Goal: Task Accomplishment & Management: Manage account settings

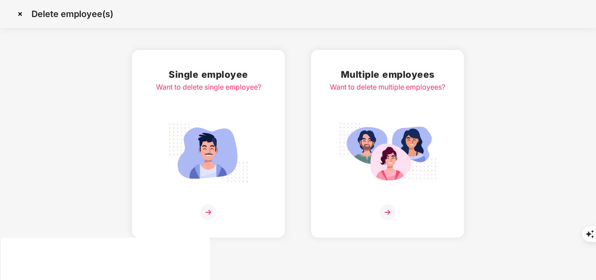
click at [22, 12] on img at bounding box center [20, 14] width 14 height 14
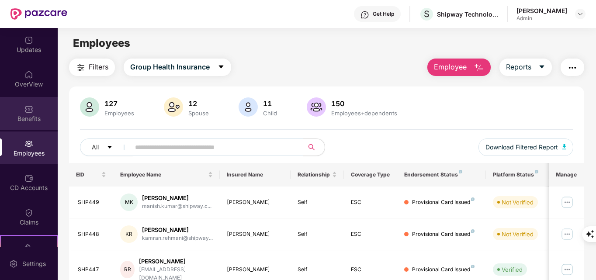
click at [28, 122] on div "Benefits" at bounding box center [29, 118] width 58 height 9
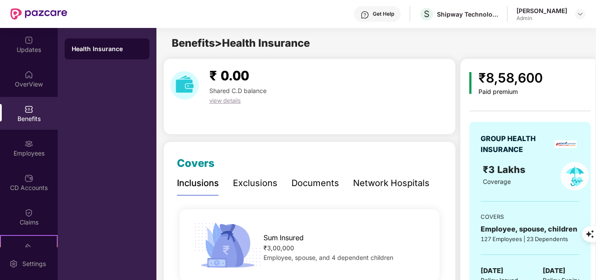
click at [553, 96] on div "₹8,58,600 Paid premium GROUP HEALTH INSURANCE ₹3 Lakhs Coverage COVERS Employee…" at bounding box center [529, 199] width 121 height 263
click at [318, 191] on div "Documents" at bounding box center [315, 183] width 48 height 24
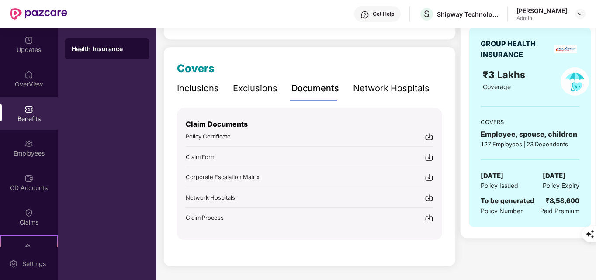
scroll to position [95, 0]
click at [429, 158] on img at bounding box center [428, 156] width 9 height 9
click at [379, 93] on div "Network Hospitals" at bounding box center [391, 88] width 76 height 14
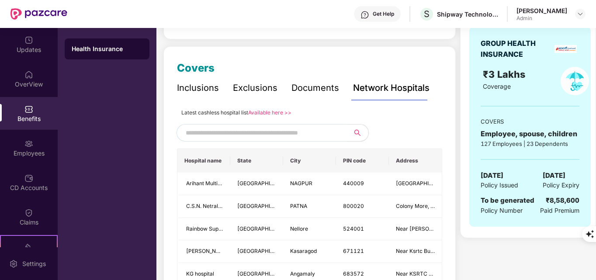
click at [325, 92] on div "Documents" at bounding box center [315, 88] width 48 height 14
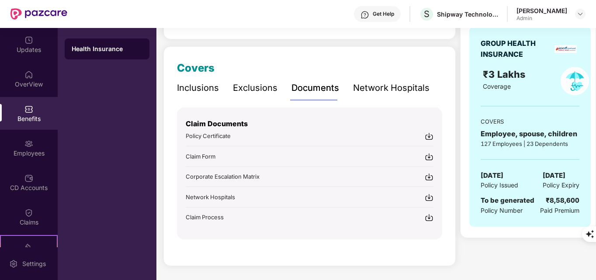
click at [372, 88] on div "Network Hospitals" at bounding box center [391, 88] width 76 height 14
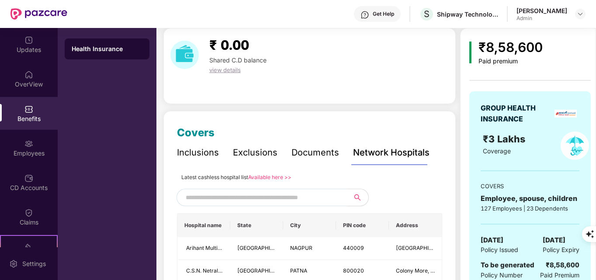
scroll to position [8, 0]
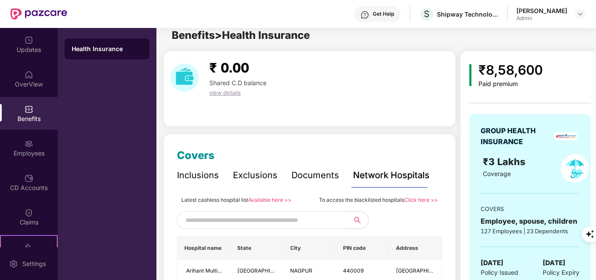
click at [316, 179] on div "Documents" at bounding box center [315, 176] width 48 height 14
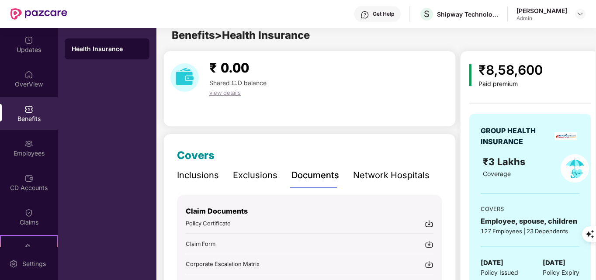
click at [364, 131] on div "₹ 0.00 Shared C.D balance view details Covers Inclusions Exclusions Documents N…" at bounding box center [309, 206] width 292 height 310
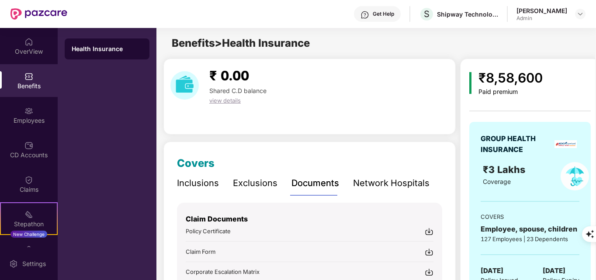
scroll to position [0, 0]
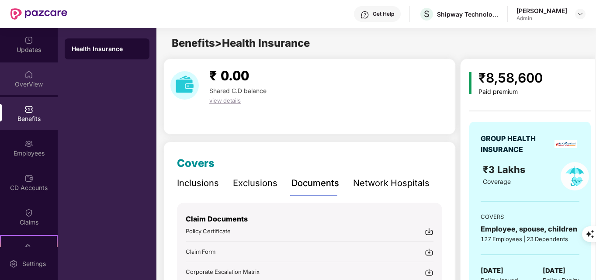
click at [31, 82] on div "OverView" at bounding box center [29, 84] width 58 height 9
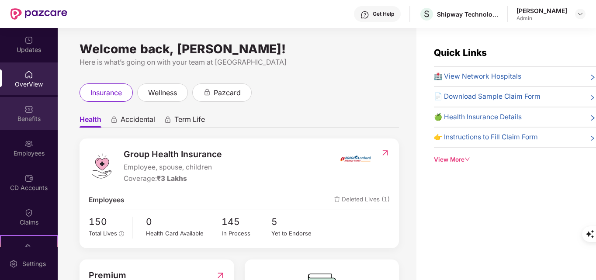
scroll to position [17, 0]
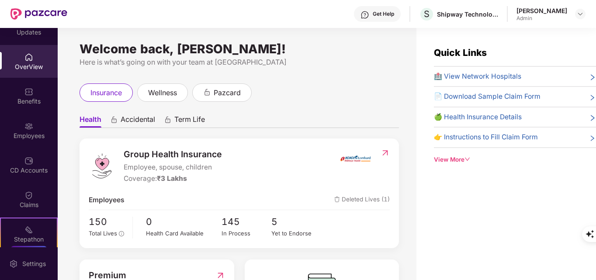
click at [298, 93] on div "insurance wellness pazcard" at bounding box center [238, 92] width 319 height 18
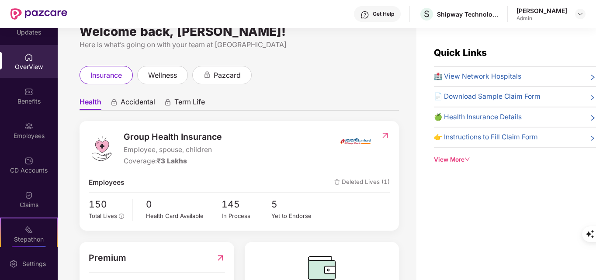
click at [136, 105] on span "Accidental" at bounding box center [138, 103] width 34 height 13
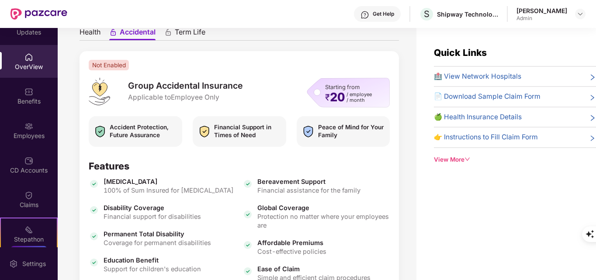
scroll to position [70, 0]
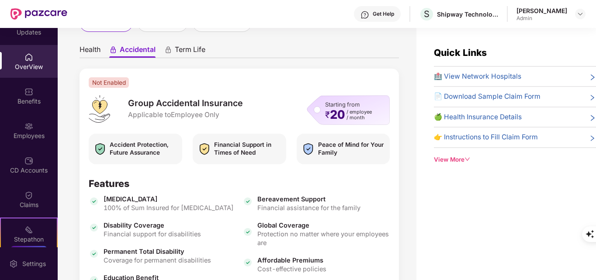
click at [190, 49] on span "Term Life" at bounding box center [190, 51] width 31 height 13
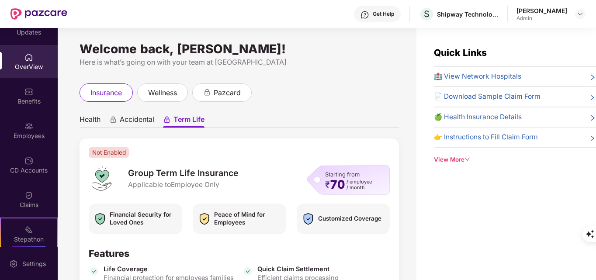
click at [131, 124] on span "Accidental" at bounding box center [137, 121] width 34 height 13
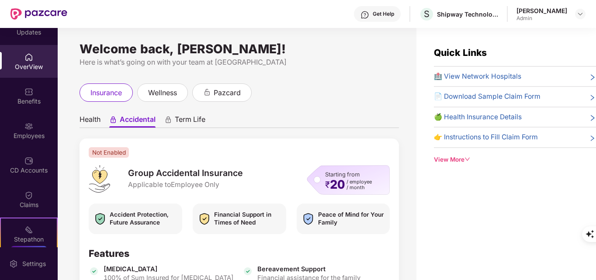
click at [87, 121] on span "Health" at bounding box center [89, 121] width 21 height 13
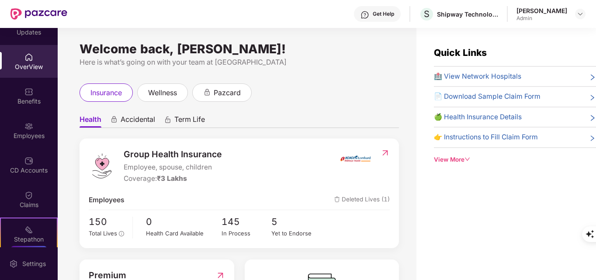
click at [131, 114] on ul "Health Accidental Term Life" at bounding box center [238, 118] width 319 height 17
click at [136, 117] on span "Accidental" at bounding box center [138, 121] width 34 height 13
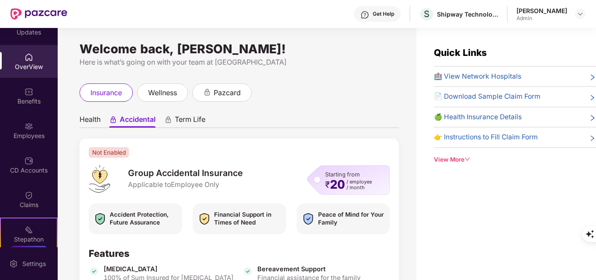
click at [189, 121] on span "Term Life" at bounding box center [190, 121] width 31 height 13
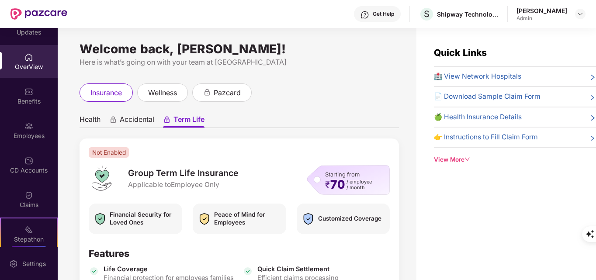
click at [145, 123] on span "Accidental" at bounding box center [137, 121] width 34 height 13
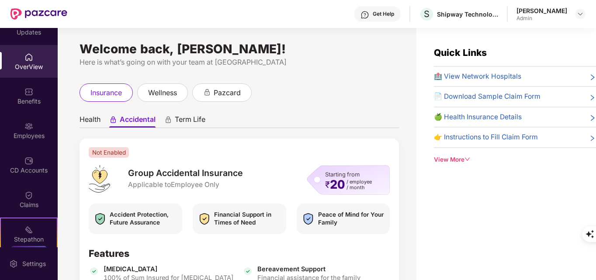
click at [92, 121] on span "Health" at bounding box center [89, 121] width 21 height 13
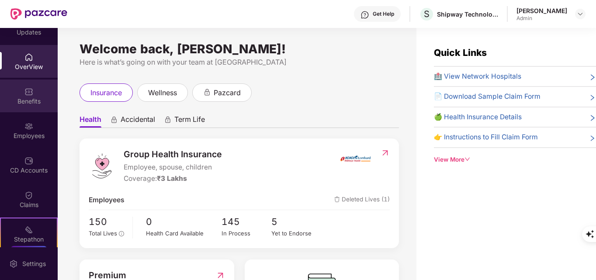
click at [29, 95] on img at bounding box center [28, 91] width 9 height 9
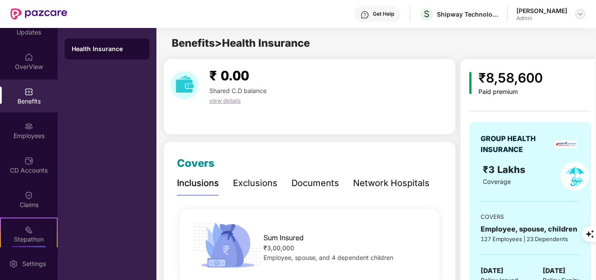
click at [578, 18] on div at bounding box center [580, 14] width 10 height 10
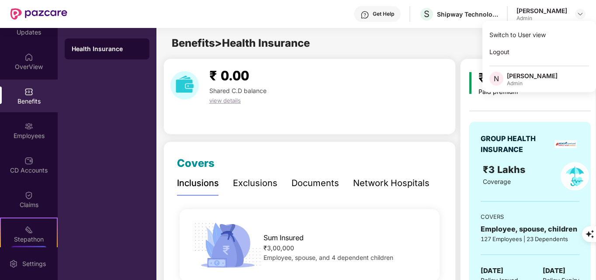
click at [386, 76] on div "₹ 0.00 Shared C.D balance view details" at bounding box center [309, 86] width 285 height 40
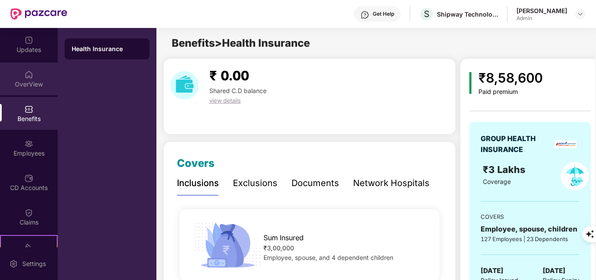
click at [24, 83] on div "OverView" at bounding box center [29, 84] width 58 height 9
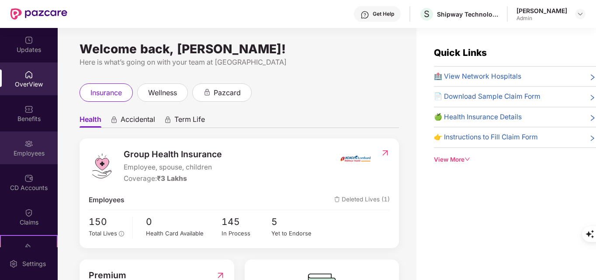
click at [29, 152] on div "Employees" at bounding box center [29, 153] width 58 height 9
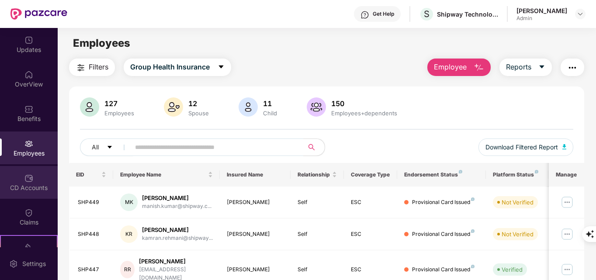
click at [31, 180] on img at bounding box center [28, 178] width 9 height 9
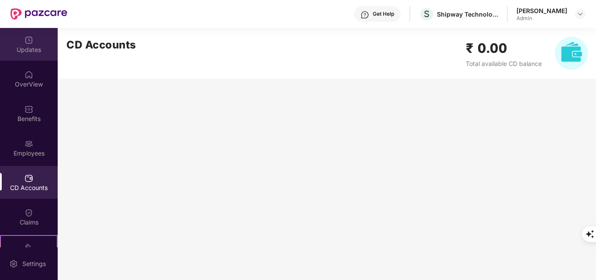
click at [21, 52] on div "Updates" at bounding box center [29, 49] width 58 height 9
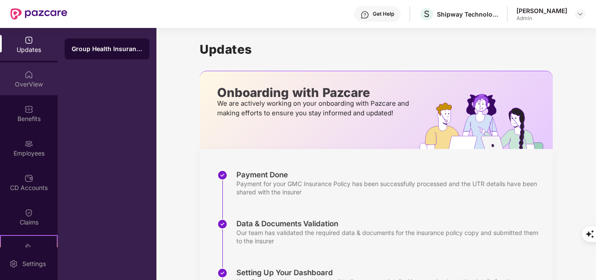
click at [29, 80] on div "OverView" at bounding box center [29, 84] width 58 height 9
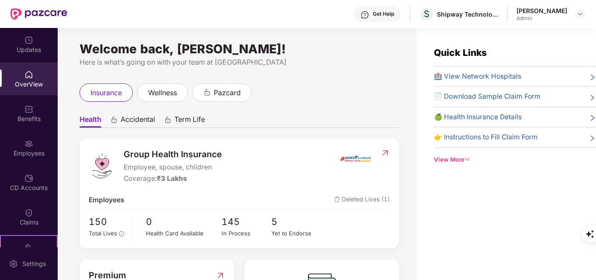
click at [31, 84] on div "OverView" at bounding box center [29, 84] width 58 height 9
click at [32, 119] on div "Benefits" at bounding box center [29, 118] width 58 height 9
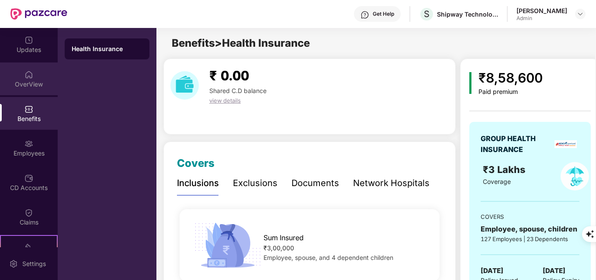
click at [29, 84] on div "OverView" at bounding box center [29, 84] width 58 height 9
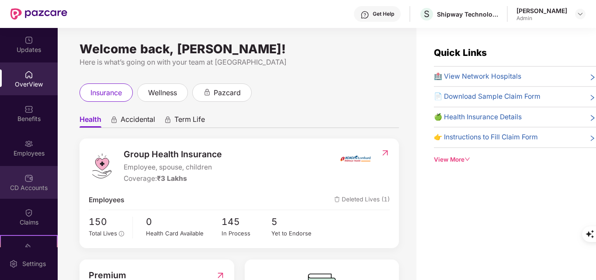
click at [39, 189] on div "CD Accounts" at bounding box center [29, 187] width 58 height 9
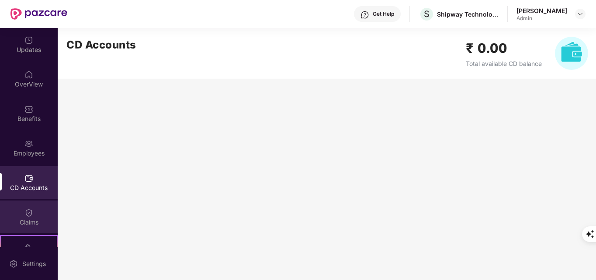
click at [31, 214] on img at bounding box center [28, 212] width 9 height 9
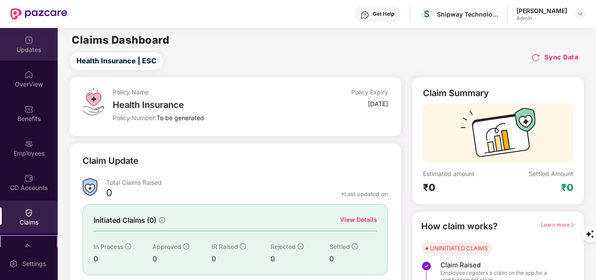
click at [22, 38] on div "Updates" at bounding box center [29, 44] width 58 height 33
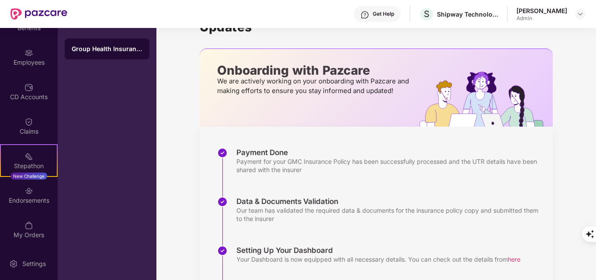
scroll to position [52, 0]
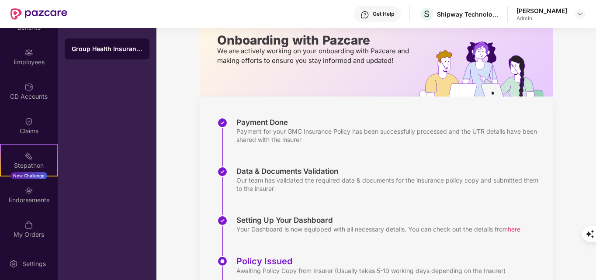
click at [120, 124] on div "Group Health Insurance" at bounding box center [107, 154] width 99 height 252
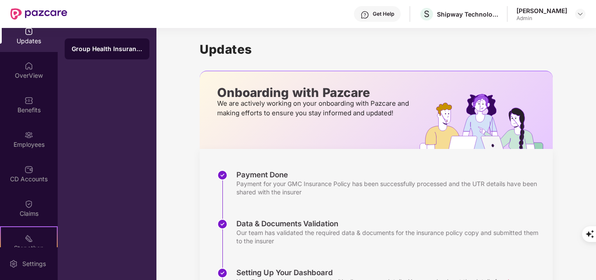
scroll to position [0, 0]
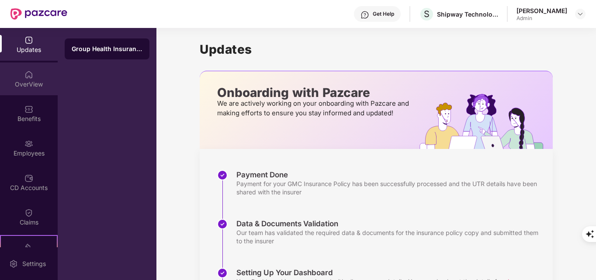
click at [31, 78] on img at bounding box center [28, 74] width 9 height 9
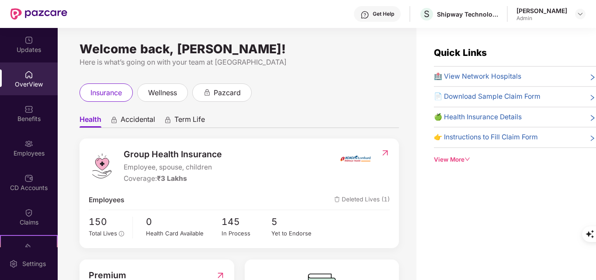
click at [29, 121] on div "Benefits" at bounding box center [29, 118] width 58 height 9
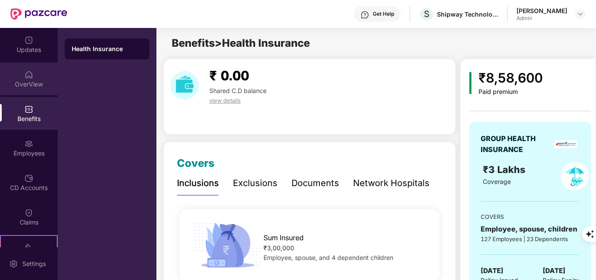
click at [32, 79] on div "OverView" at bounding box center [29, 78] width 58 height 33
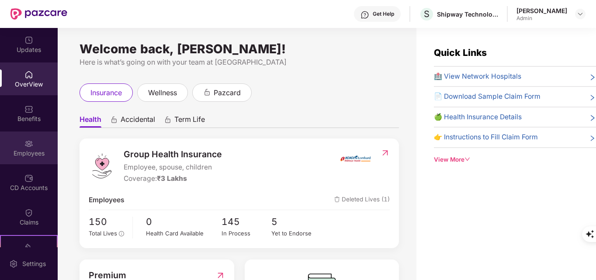
click at [25, 151] on div "Employees" at bounding box center [29, 153] width 58 height 9
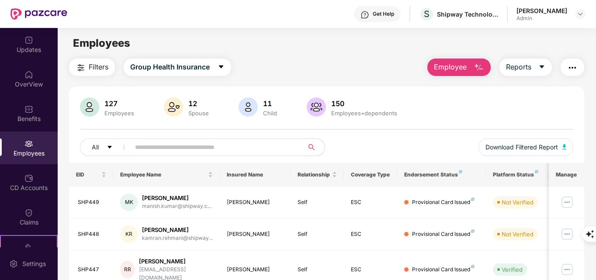
click at [462, 69] on span "Employee" at bounding box center [450, 67] width 33 height 11
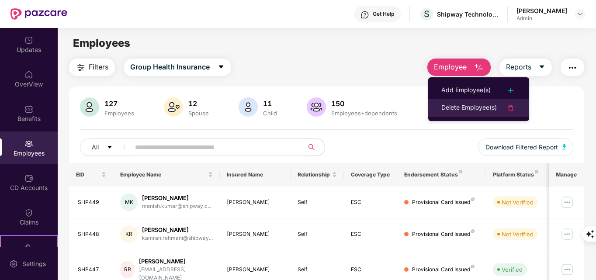
click at [508, 108] on img at bounding box center [510, 108] width 10 height 10
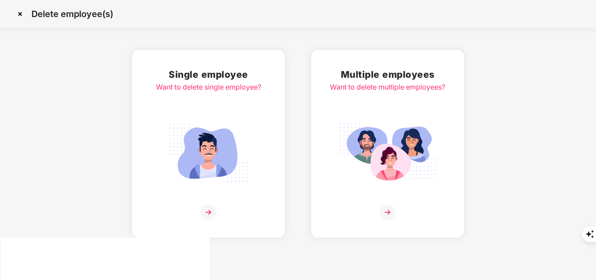
click at [207, 216] on img at bounding box center [208, 212] width 16 height 16
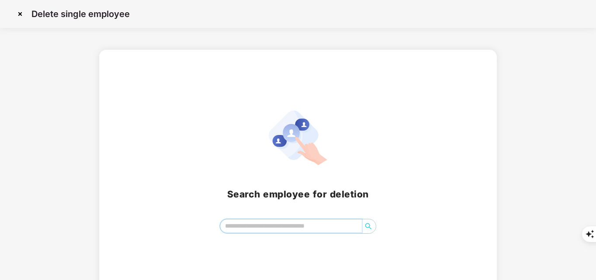
click at [239, 232] on input "search" at bounding box center [291, 225] width 142 height 13
paste input "**********"
type input "*"
paste input "**********"
click at [442, 148] on div "**********" at bounding box center [298, 171] width 376 height 123
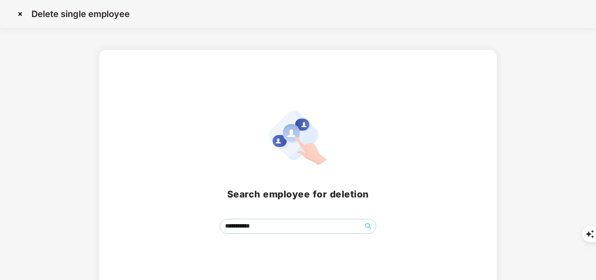
scroll to position [14, 0]
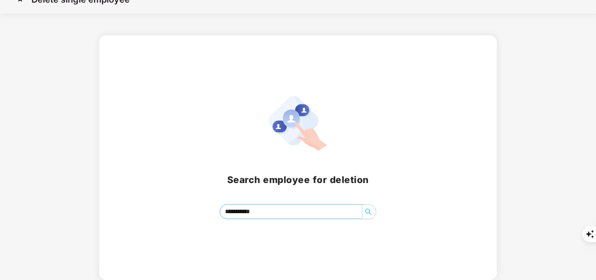
click at [278, 216] on input "**********" at bounding box center [291, 211] width 142 height 13
type input "*"
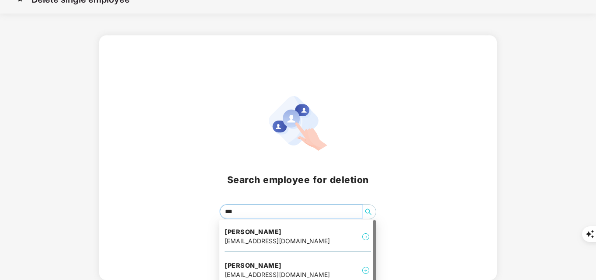
type input "****"
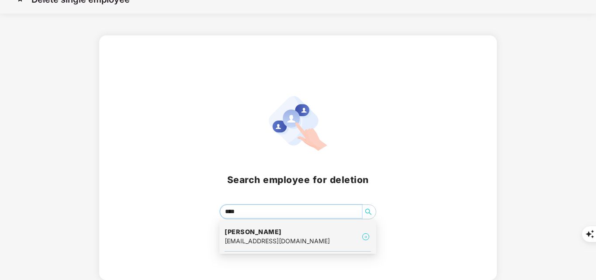
click at [276, 232] on h4 "Navi Mankoo" at bounding box center [276, 232] width 105 height 9
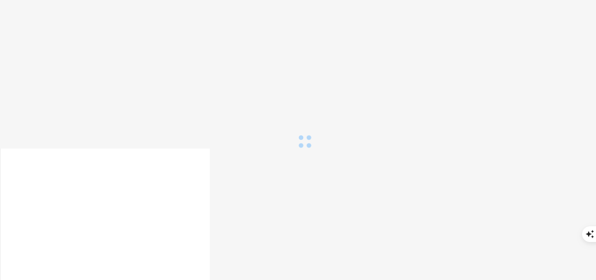
scroll to position [0, 0]
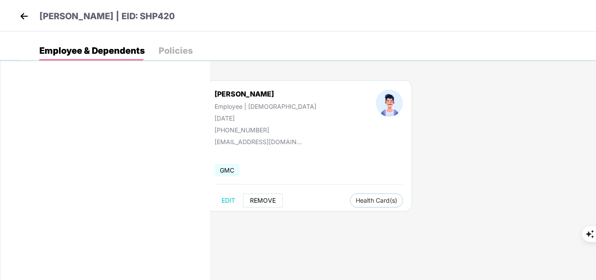
click at [269, 200] on span "REMOVE" at bounding box center [263, 200] width 26 height 7
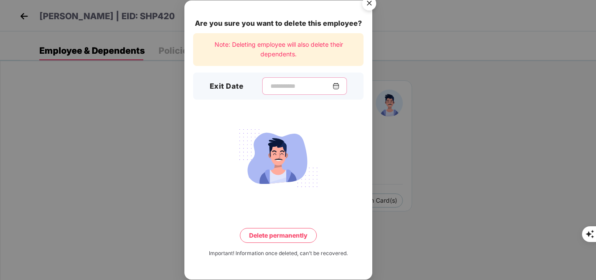
click at [284, 89] on input at bounding box center [300, 86] width 63 height 9
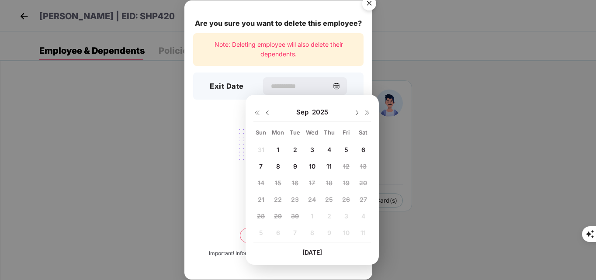
click at [314, 163] on span "10" at bounding box center [312, 165] width 7 height 7
type input "**********"
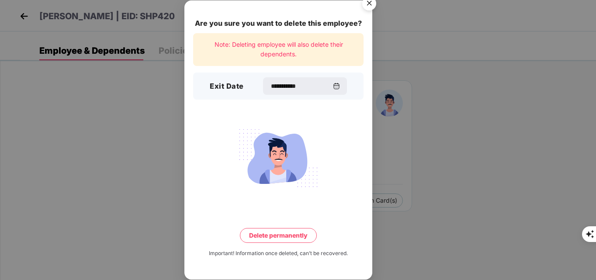
click at [278, 237] on button "Delete permanently" at bounding box center [278, 235] width 77 height 15
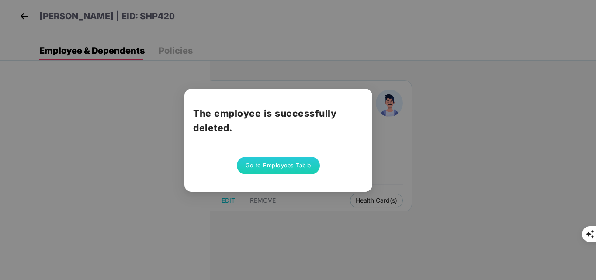
click at [272, 165] on button "Go to Employees Table" at bounding box center [278, 165] width 83 height 17
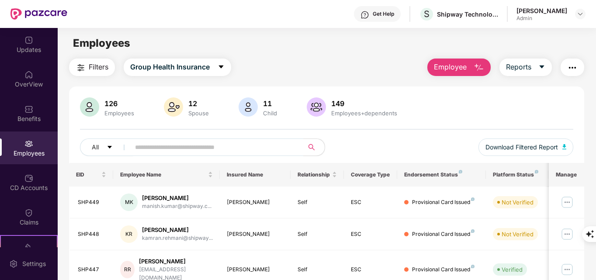
click at [482, 74] on button "Employee" at bounding box center [458, 67] width 63 height 17
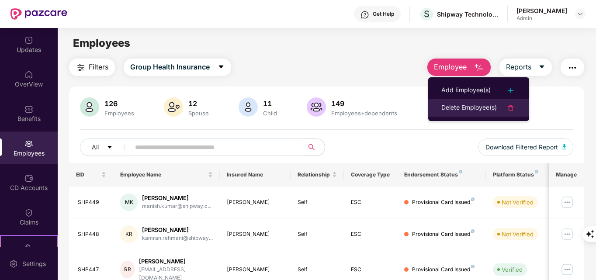
click at [483, 104] on div "Delete Employee(s)" at bounding box center [468, 108] width 55 height 10
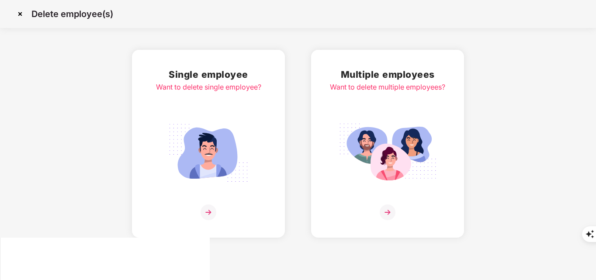
click at [215, 212] on img at bounding box center [208, 212] width 16 height 16
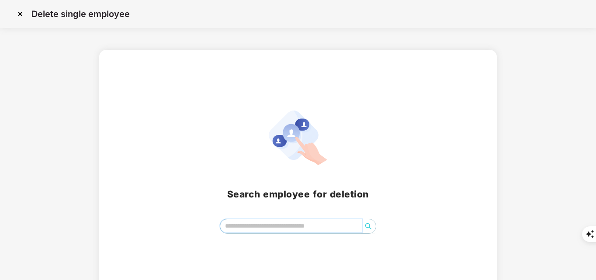
click at [249, 228] on input "search" at bounding box center [291, 225] width 142 height 13
paste input "**********"
type input "********"
paste input "**********"
click at [435, 121] on div "Search employee for deletion ********" at bounding box center [298, 171] width 376 height 123
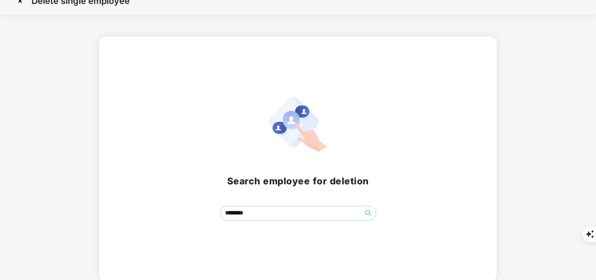
scroll to position [14, 0]
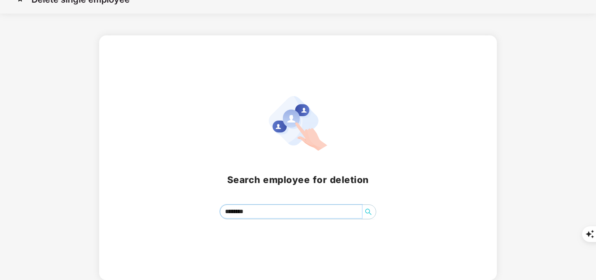
click at [265, 214] on input "********" at bounding box center [291, 211] width 142 height 13
type input "*"
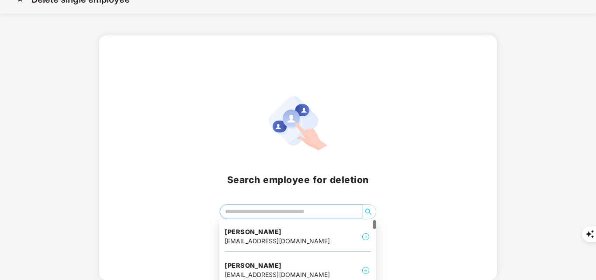
paste input "**********"
type input "*"
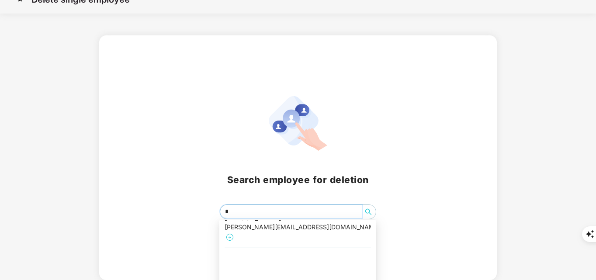
scroll to position [328, 0]
type input "***"
click at [57, 54] on div "Search employee for deletion ***" at bounding box center [298, 157] width 596 height 245
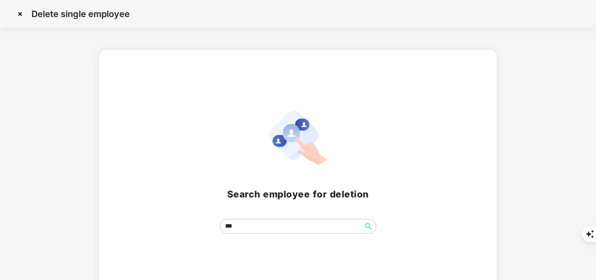
click at [16, 11] on img at bounding box center [20, 14] width 14 height 14
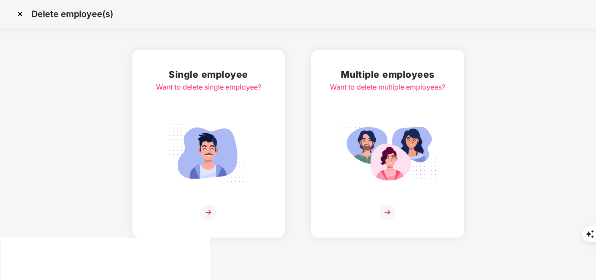
click at [24, 16] on img at bounding box center [20, 14] width 14 height 14
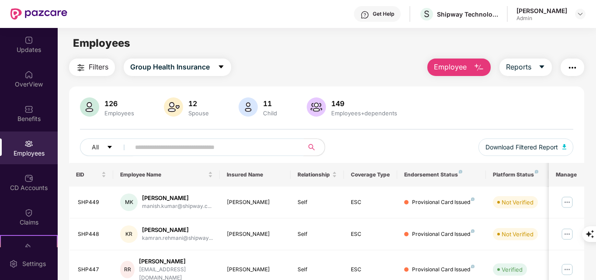
click at [178, 148] on input "text" at bounding box center [213, 147] width 157 height 13
paste input "**********"
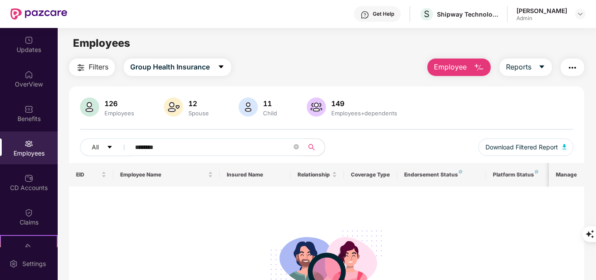
click at [136, 148] on input "********" at bounding box center [213, 147] width 157 height 13
click at [30, 143] on img at bounding box center [28, 143] width 9 height 9
click at [179, 146] on input "********" at bounding box center [213, 147] width 157 height 13
type input "*"
